Goal: Task Accomplishment & Management: Manage account settings

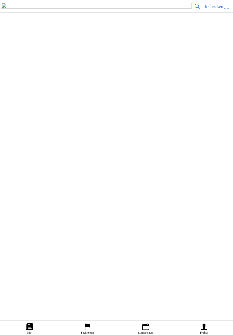
click at [210, 322] on link "Profiel" at bounding box center [204, 328] width 58 height 14
click at [57, 70] on ion-label "Faciliteiten" at bounding box center [114, 67] width 218 height 6
click at [0, 0] on slot "Twents Zitmaaierteam" at bounding box center [0, 0] width 0 height 0
click at [127, 171] on span "Evenementen" at bounding box center [116, 168] width 66 height 8
click at [97, 281] on h2 "Hossen en Crossen ZITMAAIERRACE" at bounding box center [124, 277] width 198 height 7
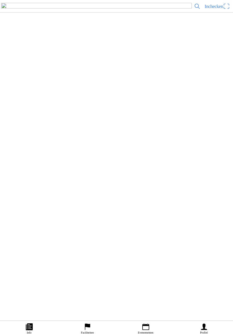
click at [175, 162] on ion-label "Inschrijvingen" at bounding box center [172, 159] width 21 height 6
click at [37, 200] on h3 "[EMAIL_ADDRESS][DOMAIN_NAME]" at bounding box center [114, 197] width 218 height 5
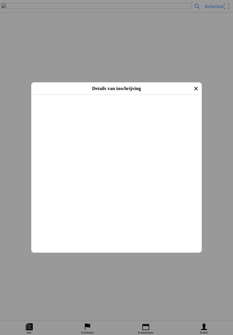
scroll to position [38, 0]
click at [194, 86] on icon "close" at bounding box center [195, 88] width 9 height 9
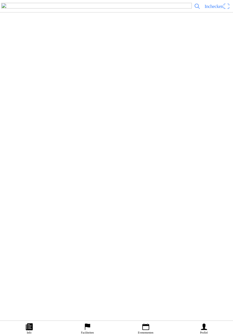
click at [37, 229] on h3 "[EMAIL_ADDRESS][DOMAIN_NAME]" at bounding box center [114, 226] width 218 height 5
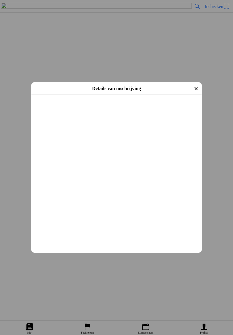
scroll to position [-1, 0]
click at [191, 87] on icon "close" at bounding box center [195, 88] width 9 height 9
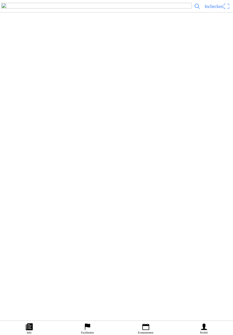
scroll to position [0, 0]
click at [22, 195] on h2 "[PERSON_NAME]" at bounding box center [114, 192] width 218 height 6
click at [191, 81] on ion-backdrop at bounding box center [116, 167] width 233 height 335
click at [24, 229] on h3 "[EMAIL_ADDRESS][DOMAIN_NAME]" at bounding box center [114, 226] width 218 height 5
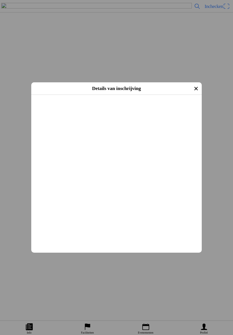
scroll to position [0, 0]
click at [191, 86] on icon "close" at bounding box center [195, 88] width 9 height 9
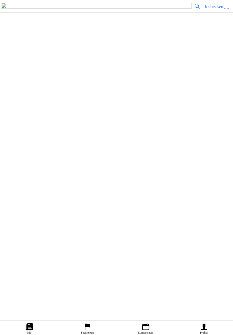
scroll to position [0, 0]
click at [202, 323] on icon "person" at bounding box center [204, 327] width 9 height 9
click at [62, 70] on ion-label "Faciliteiten" at bounding box center [114, 67] width 218 height 6
click at [0, 0] on slot "Twents Zitmaaierteam" at bounding box center [0, 0] width 0 height 0
click at [0, 0] on slot "Evenementen" at bounding box center [0, 0] width 0 height 0
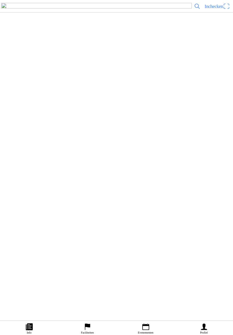
scroll to position [56, 0]
click at [116, 244] on h2 "Demo-zitmaaierrace Fuel Power Festival TZUM" at bounding box center [124, 240] width 198 height 7
click at [180, 167] on ion-label "Inschrijvingen" at bounding box center [172, 164] width 21 height 6
click at [225, 163] on icon "arrow forward" at bounding box center [228, 160] width 6 height 6
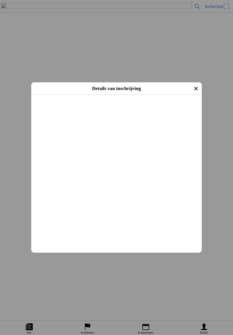
click at [194, 89] on icon "close" at bounding box center [195, 88] width 3 height 3
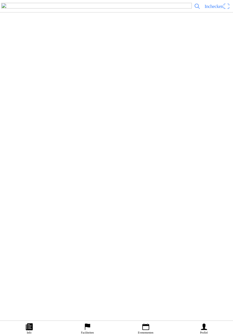
click at [0, 0] on slot "Totale orderprijs: € 17,00" at bounding box center [0, 0] width 0 height 0
click at [202, 324] on icon "person" at bounding box center [203, 327] width 6 height 7
click at [55, 70] on ion-label "Faciliteiten" at bounding box center [114, 67] width 218 height 6
click at [0, 0] on slot "Twents Zitmaaierteam" at bounding box center [0, 0] width 0 height 0
click at [0, 0] on slot "Evenementen" at bounding box center [0, 0] width 0 height 0
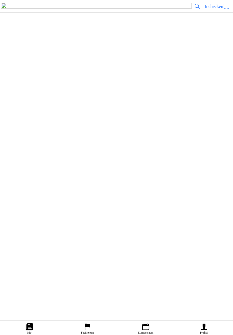
scroll to position [43, 0]
click at [94, 241] on div "[DATE] 13:00 Hossen en Crossen ZITMAAIERRACE" at bounding box center [125, 232] width 200 height 18
click at [174, 162] on button "Inschrijvingen" at bounding box center [173, 158] width 119 height 7
click at [225, 177] on icon "arrow forward" at bounding box center [228, 175] width 6 height 6
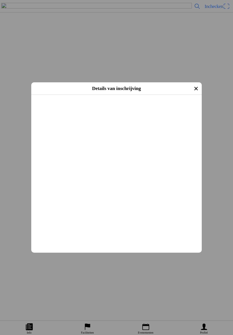
scroll to position [35, 0]
click at [193, 86] on icon "close" at bounding box center [195, 88] width 9 height 9
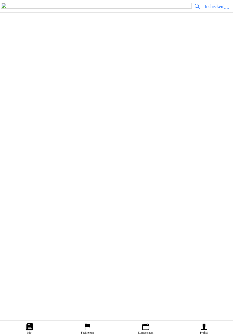
click at [225, 206] on icon "arrow forward" at bounding box center [228, 204] width 6 height 6
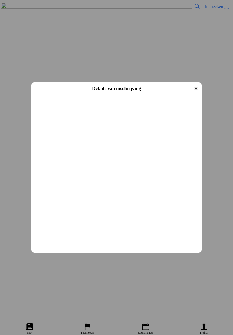
scroll to position [16, 0]
click at [194, 87] on icon "close" at bounding box center [195, 88] width 9 height 9
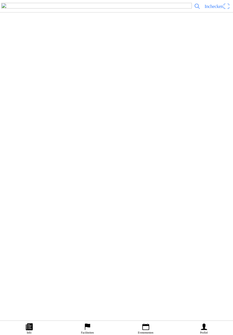
click at [206, 323] on icon "person" at bounding box center [204, 327] width 9 height 9
click at [53, 73] on div "Faciliteiten" at bounding box center [115, 67] width 220 height 12
click at [0, 0] on slot "Twents Zitmaaierteam" at bounding box center [0, 0] width 0 height 0
click at [121, 171] on span "Evenementen" at bounding box center [116, 168] width 66 height 8
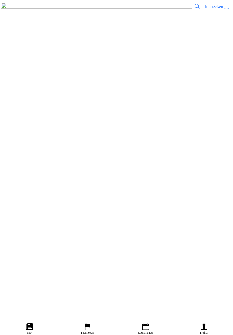
click at [114, 256] on div "[DATE] 18:30 Demo-zitmaaierrace Fuel Power Festival TZUM" at bounding box center [125, 246] width 200 height 18
click at [177, 167] on ion-label "Inschrijvingen" at bounding box center [172, 164] width 21 height 6
click at [35, 145] on h3 "[EMAIL_ADDRESS][DOMAIN_NAME]" at bounding box center [114, 143] width 218 height 5
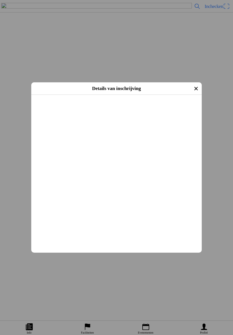
click at [193, 87] on icon "close" at bounding box center [195, 88] width 9 height 9
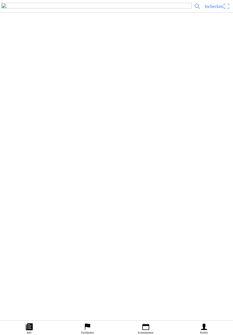
click at [25, 174] on h3 "[EMAIL_ADDRESS][DOMAIN_NAME]" at bounding box center [114, 172] width 218 height 5
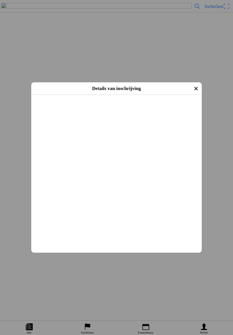
click at [194, 89] on icon "close" at bounding box center [195, 88] width 3 height 3
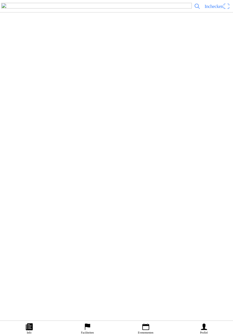
click at [202, 331] on ion-label "Profiel" at bounding box center [204, 332] width 8 height 3
click at [57, 70] on ion-label "Faciliteiten" at bounding box center [114, 67] width 218 height 6
click at [62, 29] on div "Twents Zitmaaierteam" at bounding box center [125, 20] width 200 height 17
click at [0, 0] on slot "Evenementen" at bounding box center [0, 0] width 0 height 0
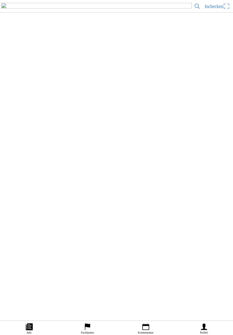
click at [93, 183] on h2 "Hossen en Crossen ZITMAAIERRACE" at bounding box center [124, 178] width 198 height 7
click at [175, 162] on ion-label "Inschrijvingen" at bounding box center [172, 159] width 21 height 6
click at [24, 168] on h3 "[EMAIL_ADDRESS][DOMAIN_NAME]" at bounding box center [114, 165] width 218 height 5
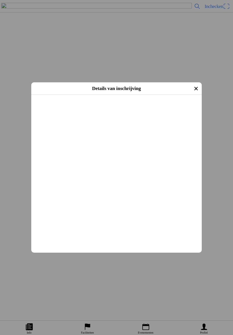
scroll to position [26, 0]
click at [191, 88] on icon "close" at bounding box center [195, 88] width 9 height 9
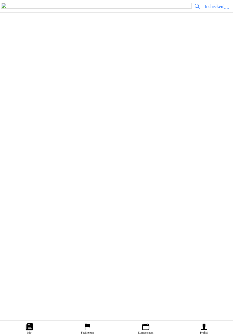
click at [32, 197] on h3 "[EMAIL_ADDRESS][DOMAIN_NAME]" at bounding box center [114, 194] width 218 height 5
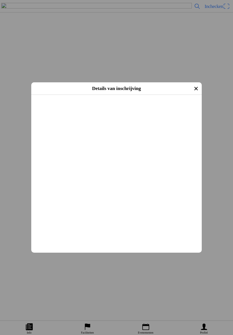
scroll to position [30, 0]
click at [194, 87] on icon "close" at bounding box center [195, 88] width 3 height 3
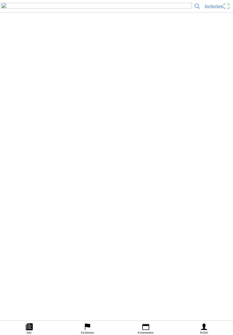
click at [0, 0] on slot "Terug betalen" at bounding box center [0, 0] width 0 height 0
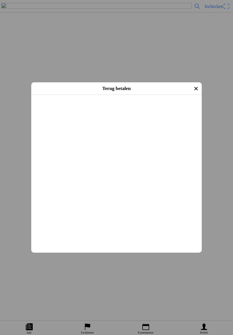
click at [126, 109] on ion-footer "Terug betalen" at bounding box center [116, 102] width 170 height 13
click at [64, 122] on button "button" at bounding box center [116, 116] width 170 height 12
click at [0, 0] on slot "Terug betalen" at bounding box center [0, 0] width 0 height 0
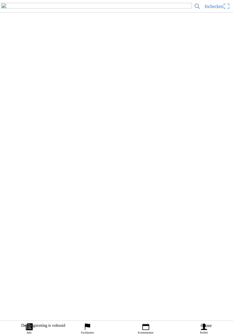
scroll to position [137, 0]
click at [206, 323] on div "Close" at bounding box center [205, 326] width 11 height 6
click at [204, 324] on icon "person" at bounding box center [203, 327] width 6 height 7
click at [129, 60] on div "[PERSON_NAME] Uitloggen" at bounding box center [116, 46] width 233 height 28
click at [52, 70] on ion-label "Faciliteiten" at bounding box center [114, 67] width 218 height 6
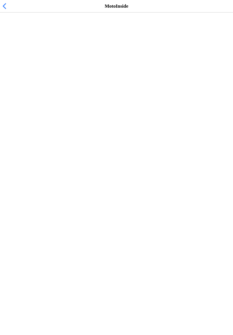
click at [0, 0] on slot "Twents Zitmaaierteam" at bounding box center [0, 0] width 0 height 0
click at [0, 0] on slot "Evenementen" at bounding box center [0, 0] width 0 height 0
click at [121, 231] on button "[DATE] 18:30 Demo-zitmaaierrace Fuel Power Festival TZUM" at bounding box center [116, 221] width 233 height 19
click at [174, 167] on ion-label "Inschrijvingen" at bounding box center [172, 164] width 21 height 6
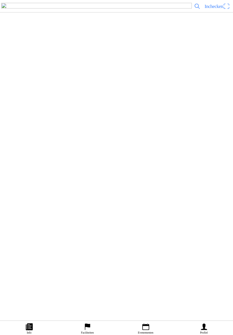
scroll to position [170, 0]
click at [204, 323] on icon "person" at bounding box center [204, 327] width 9 height 9
click at [55, 70] on ion-label "Faciliteiten" at bounding box center [114, 67] width 218 height 6
click at [0, 0] on slot "Twents Zitmaaierteam" at bounding box center [0, 0] width 0 height 0
click at [0, 0] on slot "Evenementen" at bounding box center [0, 0] width 0 height 0
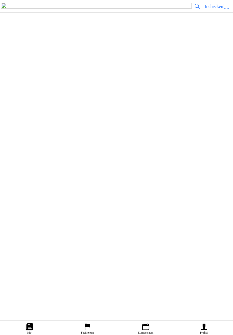
scroll to position [60, 0]
click at [94, 221] on h2 "Hossen en Crossen ZITMAAIERRACE" at bounding box center [124, 217] width 198 height 7
click at [175, 162] on ion-label "Inschrijvingen" at bounding box center [172, 159] width 21 height 6
click at [30, 154] on h2 "[PERSON_NAME]" at bounding box center [114, 152] width 218 height 6
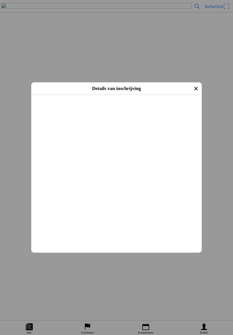
scroll to position [8, 0]
click at [194, 86] on icon "close" at bounding box center [195, 88] width 9 height 9
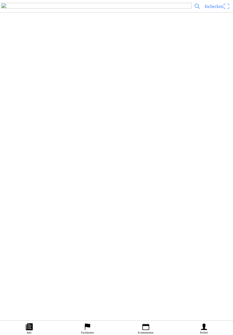
click at [37, 189] on h3 "[EMAIL_ADDRESS][DOMAIN_NAME]" at bounding box center [114, 186] width 218 height 5
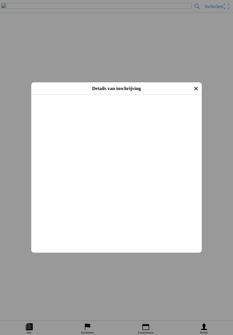
scroll to position [3, 0]
click at [192, 89] on icon "close" at bounding box center [195, 88] width 9 height 9
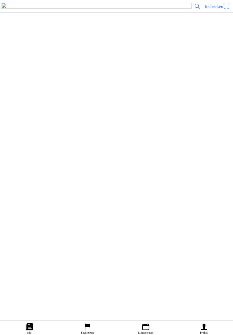
click at [205, 331] on ion-label "Profiel" at bounding box center [204, 332] width 8 height 3
click at [56, 70] on ion-label "Faciliteiten" at bounding box center [114, 67] width 218 height 6
click at [0, 0] on slot "Twents Zitmaaierteam" at bounding box center [0, 0] width 0 height 0
click at [0, 0] on slot "Evenementen" at bounding box center [0, 0] width 0 height 0
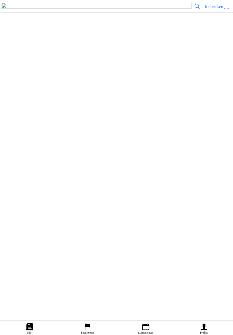
click at [102, 232] on div "[DATE] 18:30 Demo-zitmaaierrace Fuel Power Festival TZUM" at bounding box center [125, 223] width 200 height 18
click at [175, 167] on ion-label "Inschrijvingen" at bounding box center [172, 164] width 21 height 6
click at [32, 133] on h3 "[EMAIL_ADDRESS][DOMAIN_NAME]" at bounding box center [114, 130] width 218 height 5
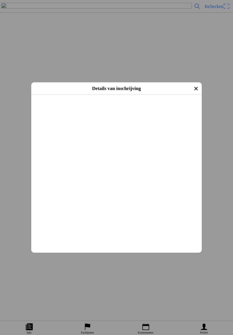
click at [193, 87] on icon "close" at bounding box center [195, 88] width 9 height 9
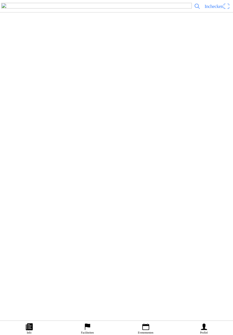
click at [0, 0] on slot "Totale orderprijs: € 17,00" at bounding box center [0, 0] width 0 height 0
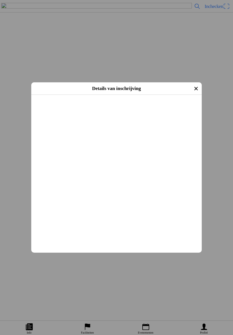
click at [193, 89] on icon "close" at bounding box center [195, 88] width 9 height 9
